Goal: Task Accomplishment & Management: Use online tool/utility

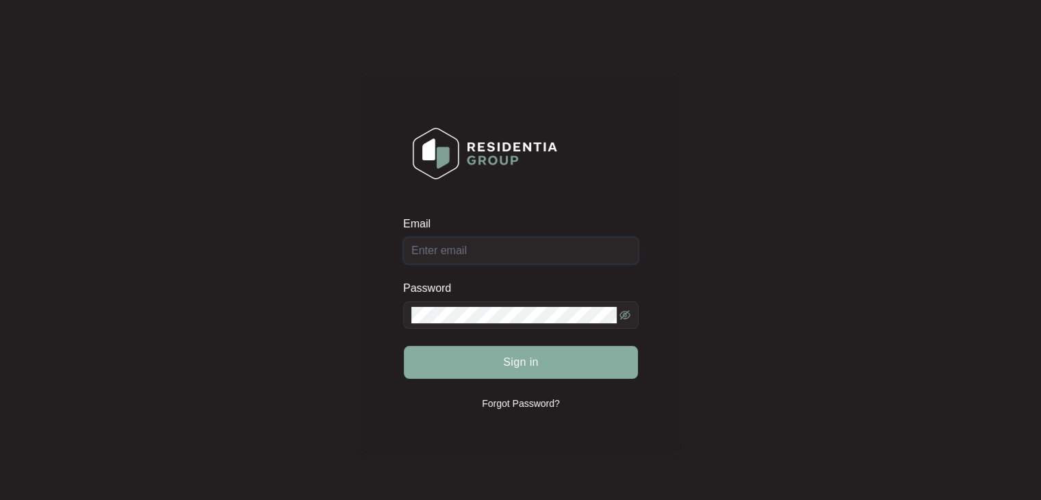
type input "[PERSON_NAME][EMAIL_ADDRESS][DOMAIN_NAME]"
click at [512, 362] on span "Sign in" at bounding box center [521, 362] width 36 height 16
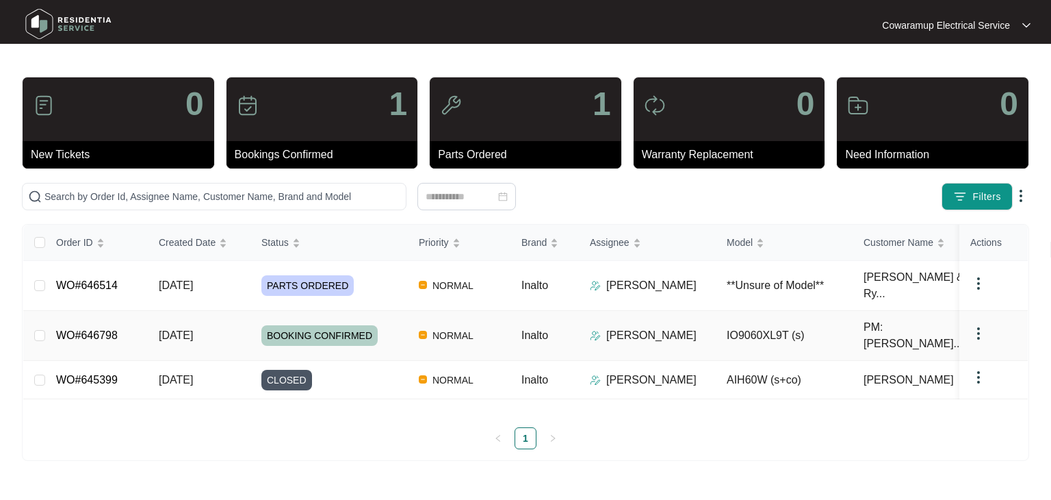
click at [98, 329] on link "WO#646798" at bounding box center [87, 335] width 62 height 12
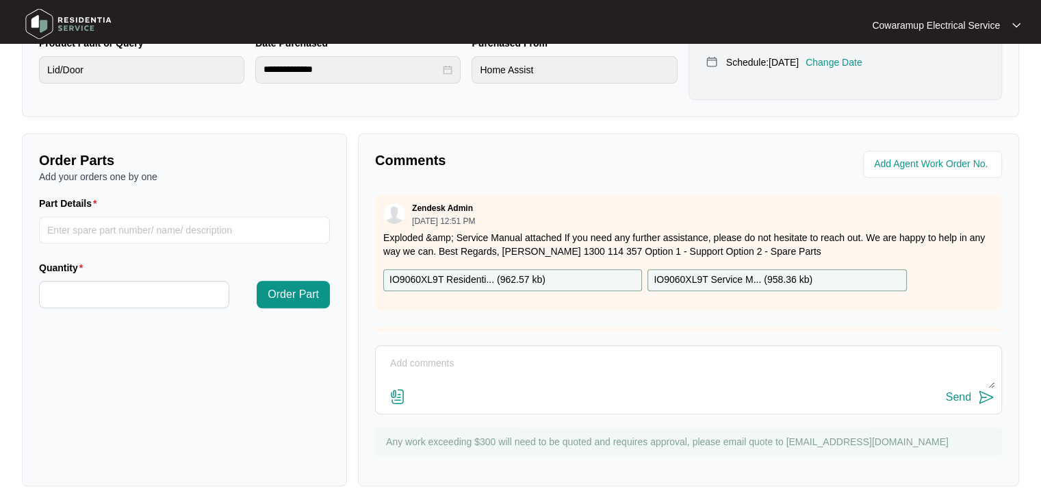
scroll to position [407, 0]
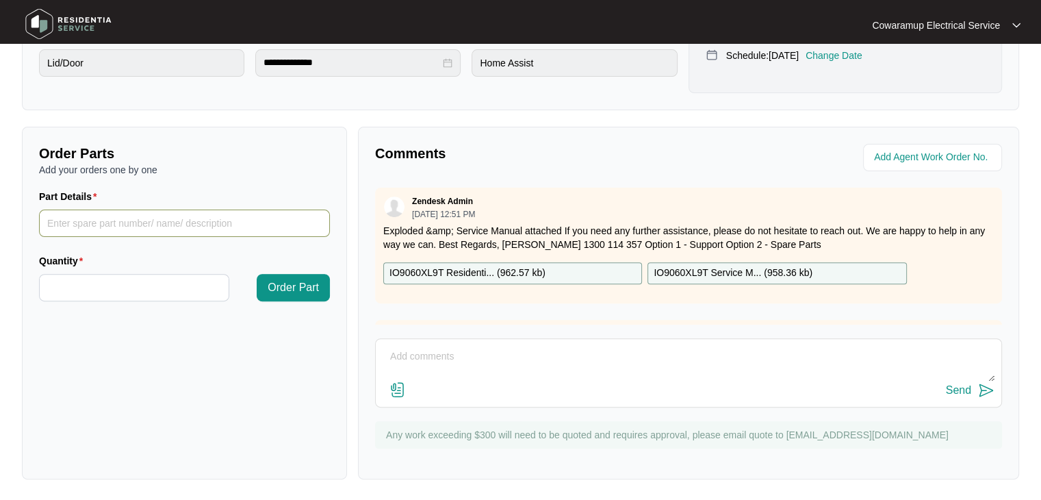
click at [127, 231] on input "Part Details" at bounding box center [184, 222] width 291 height 27
type input "SP12984"
click at [114, 285] on input "Quantity" at bounding box center [134, 287] width 189 height 26
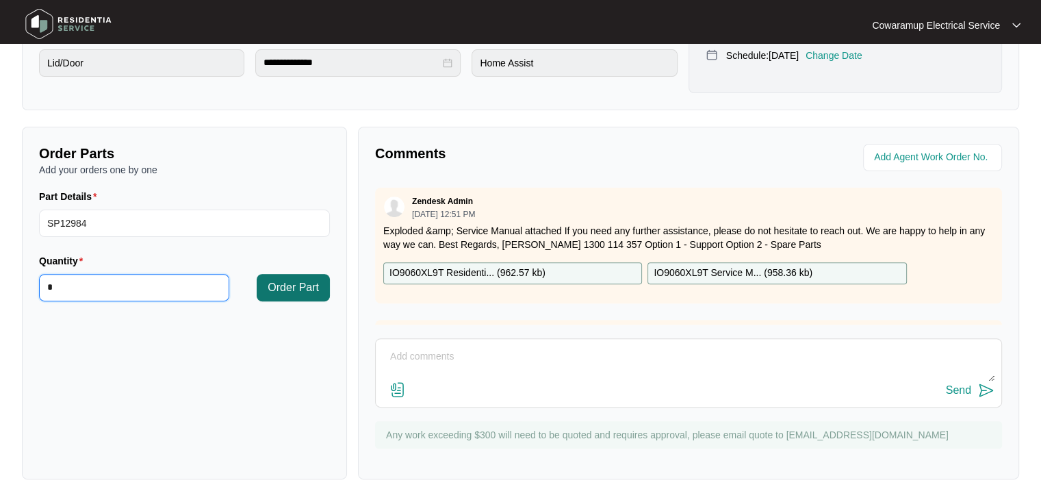
type input "*"
click at [282, 285] on span "Order Part" at bounding box center [293, 287] width 51 height 16
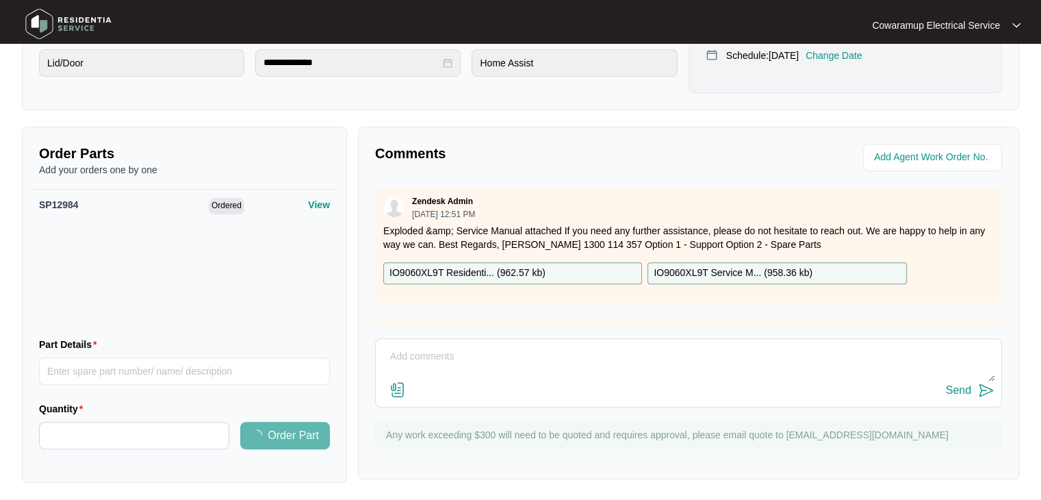
click at [416, 350] on textarea at bounding box center [689, 364] width 612 height 36
type textarea "New hinges are required"
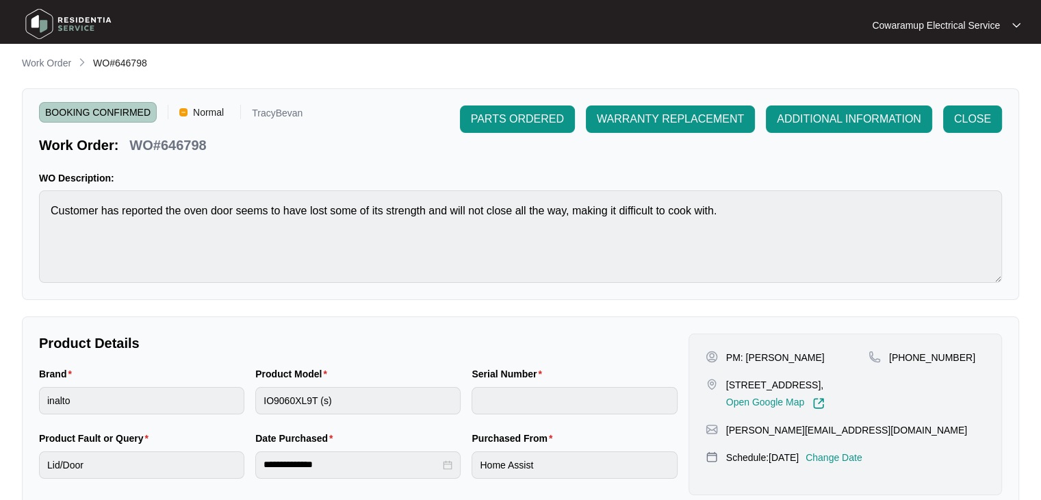
scroll to position [0, 0]
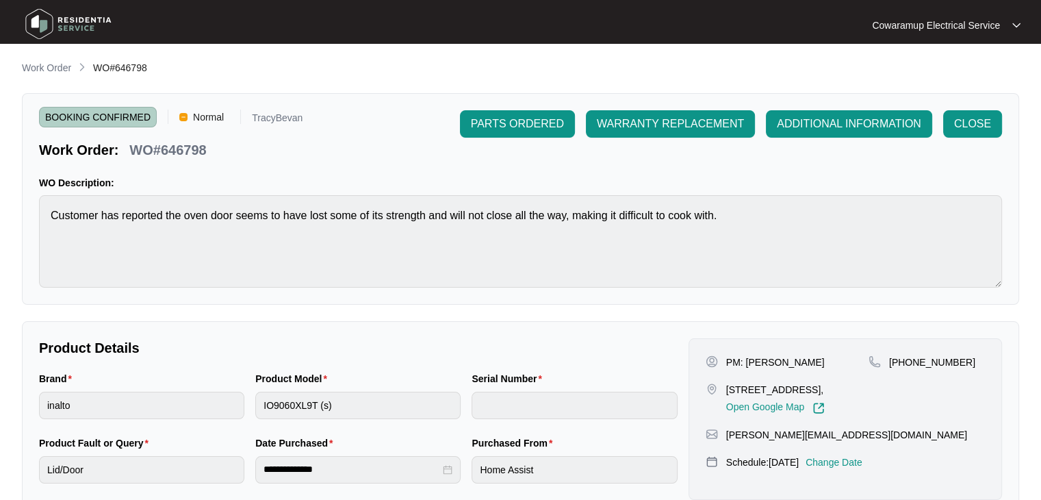
drag, startPoint x: 501, startPoint y: 123, endPoint x: 501, endPoint y: 176, distance: 53.4
click at [501, 123] on span "PARTS ORDERED" at bounding box center [517, 124] width 93 height 16
click at [940, 27] on p "Cowaramup Electrical Service" at bounding box center [936, 25] width 128 height 14
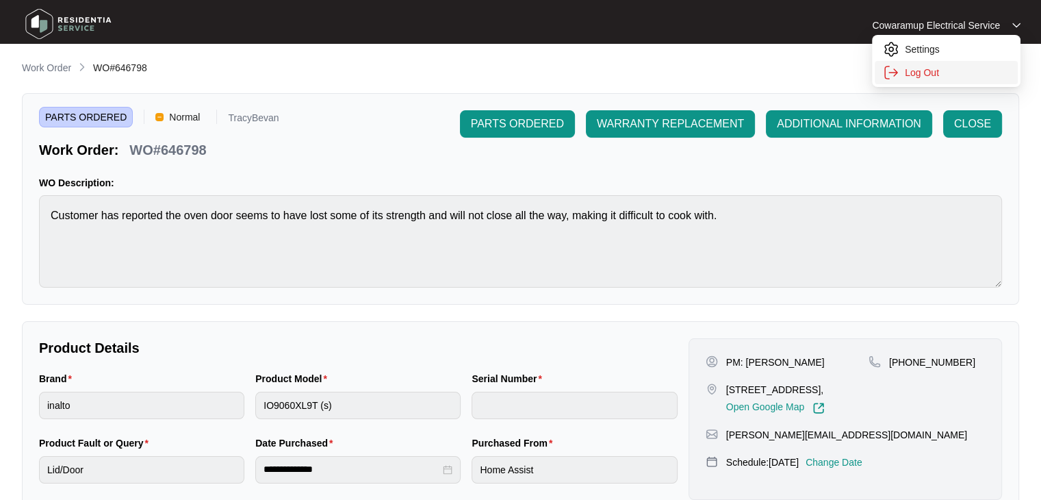
click at [921, 74] on p "Log Out" at bounding box center [957, 73] width 105 height 14
